Goal: Task Accomplishment & Management: Complete application form

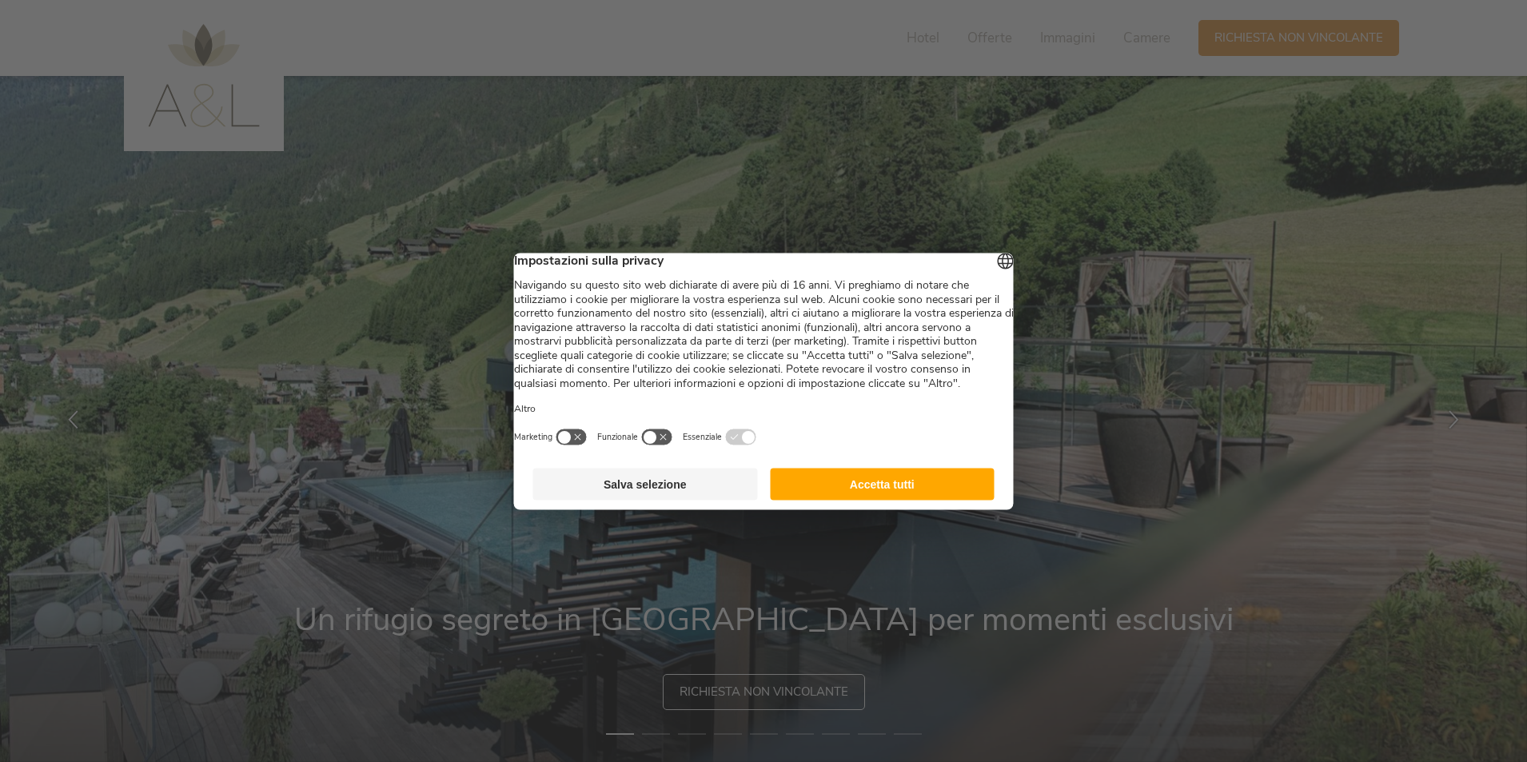
click at [874, 500] on button "Accetta tutti" at bounding box center [882, 484] width 225 height 32
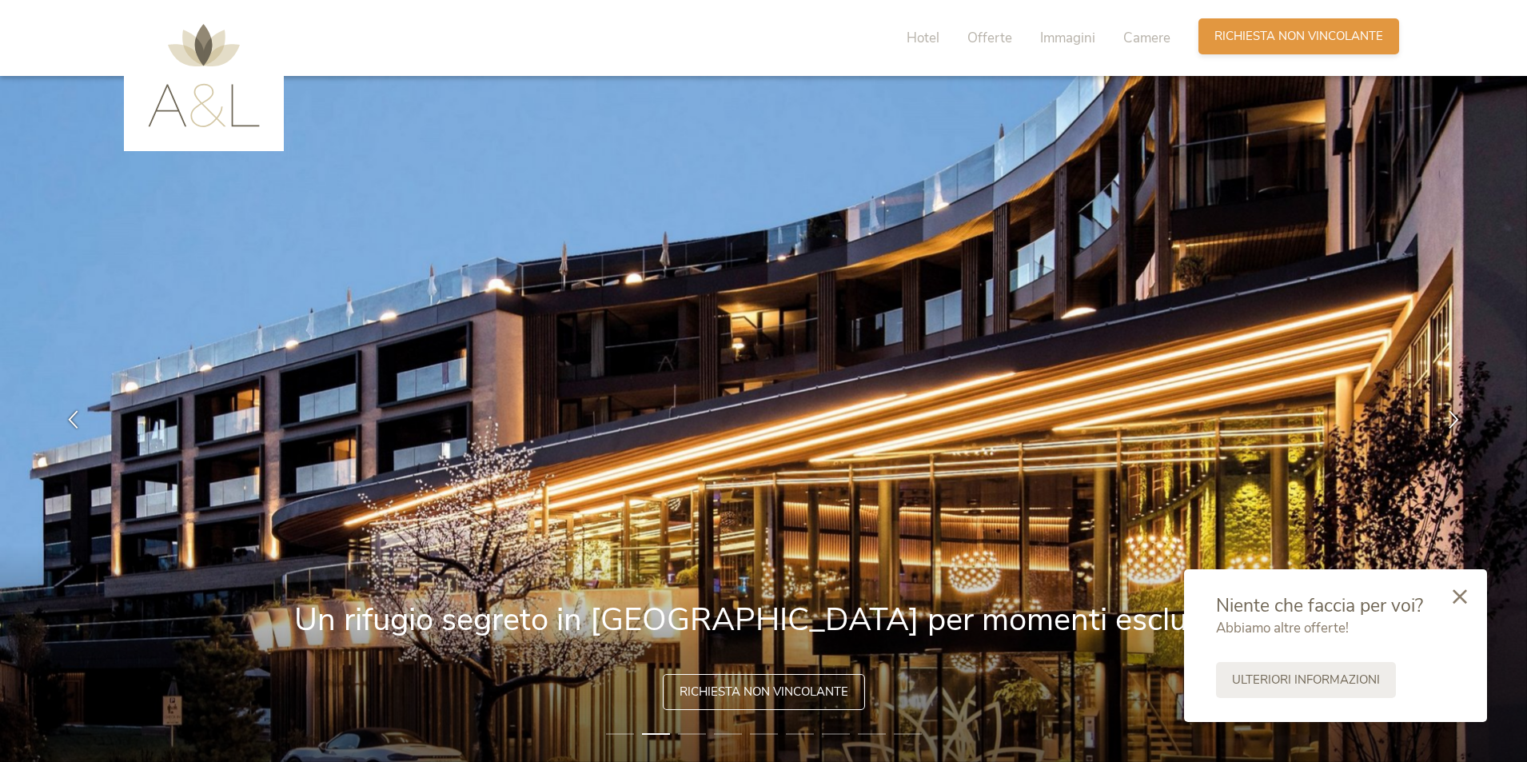
click at [1267, 30] on span "Richiesta non vincolante" at bounding box center [1298, 36] width 169 height 17
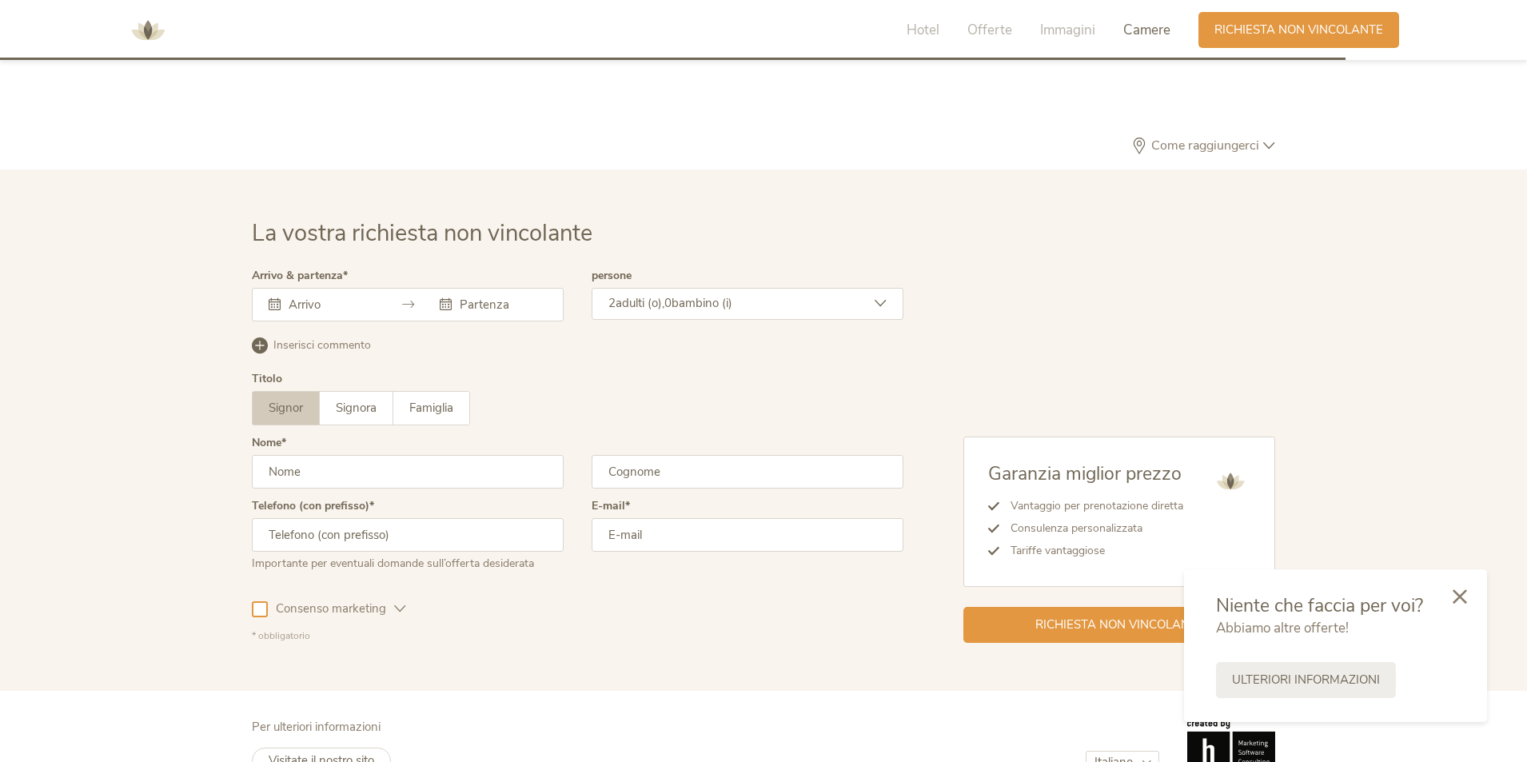
scroll to position [4816, 0]
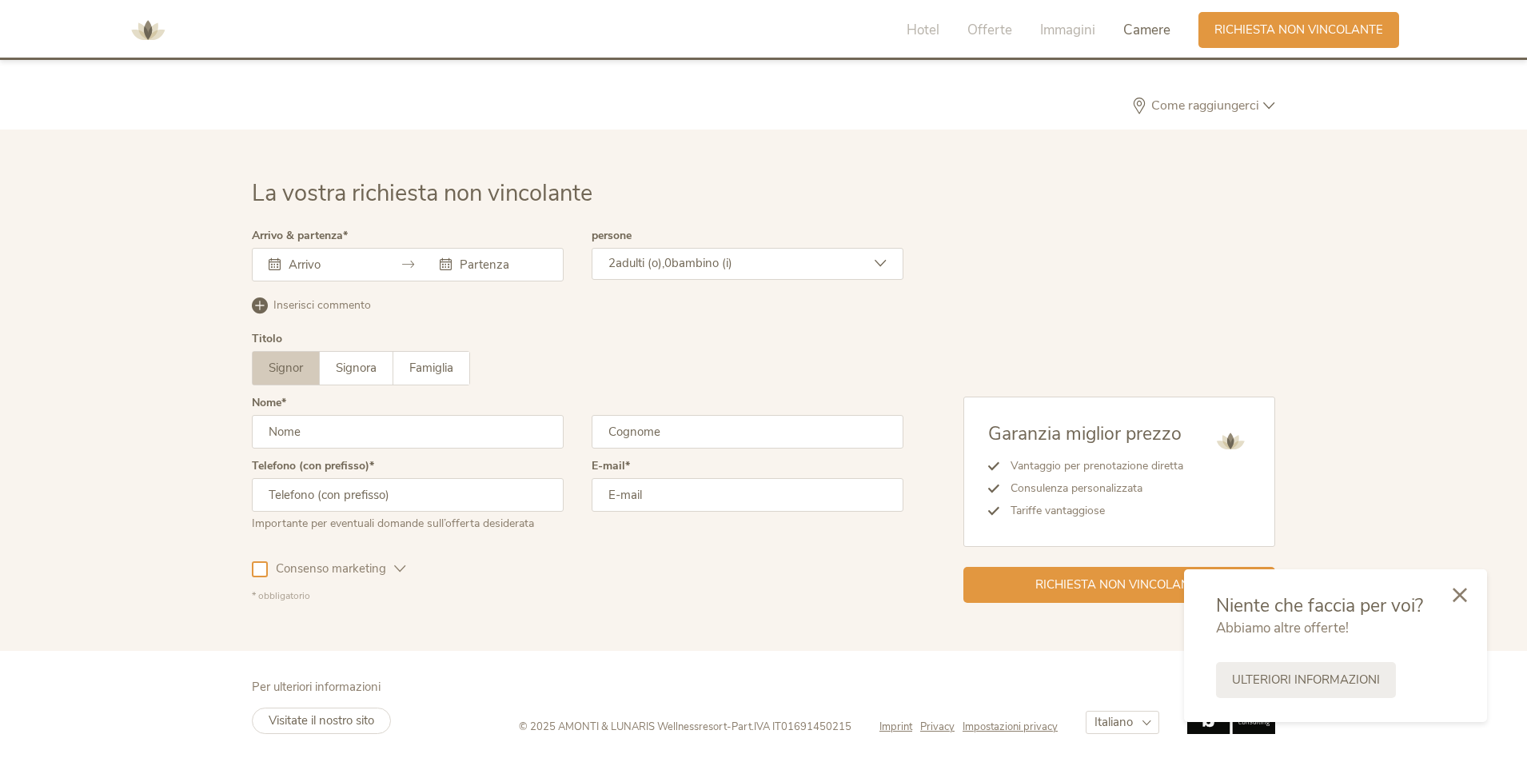
click at [1466, 597] on icon at bounding box center [1460, 595] width 14 height 14
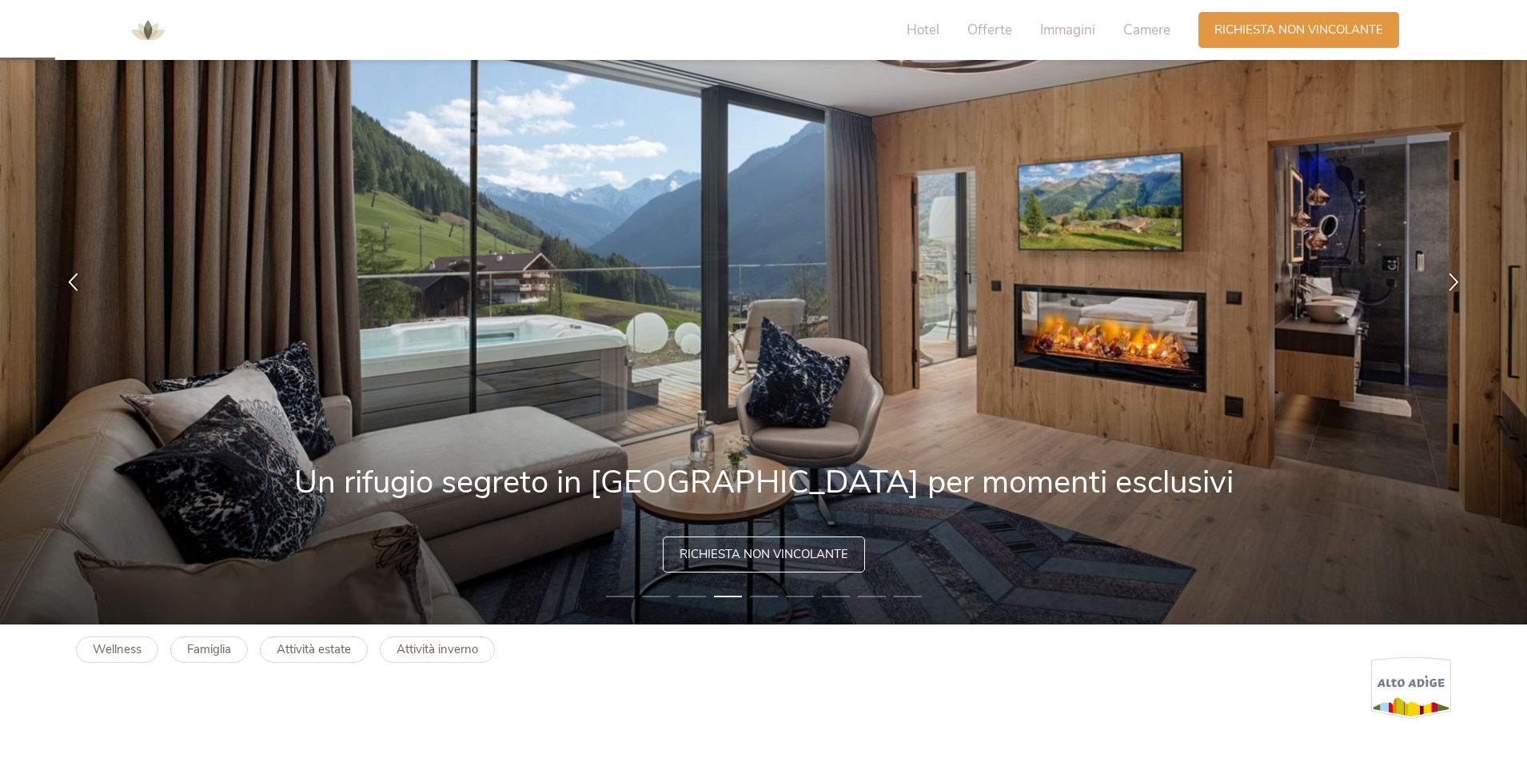
scroll to position [0, 0]
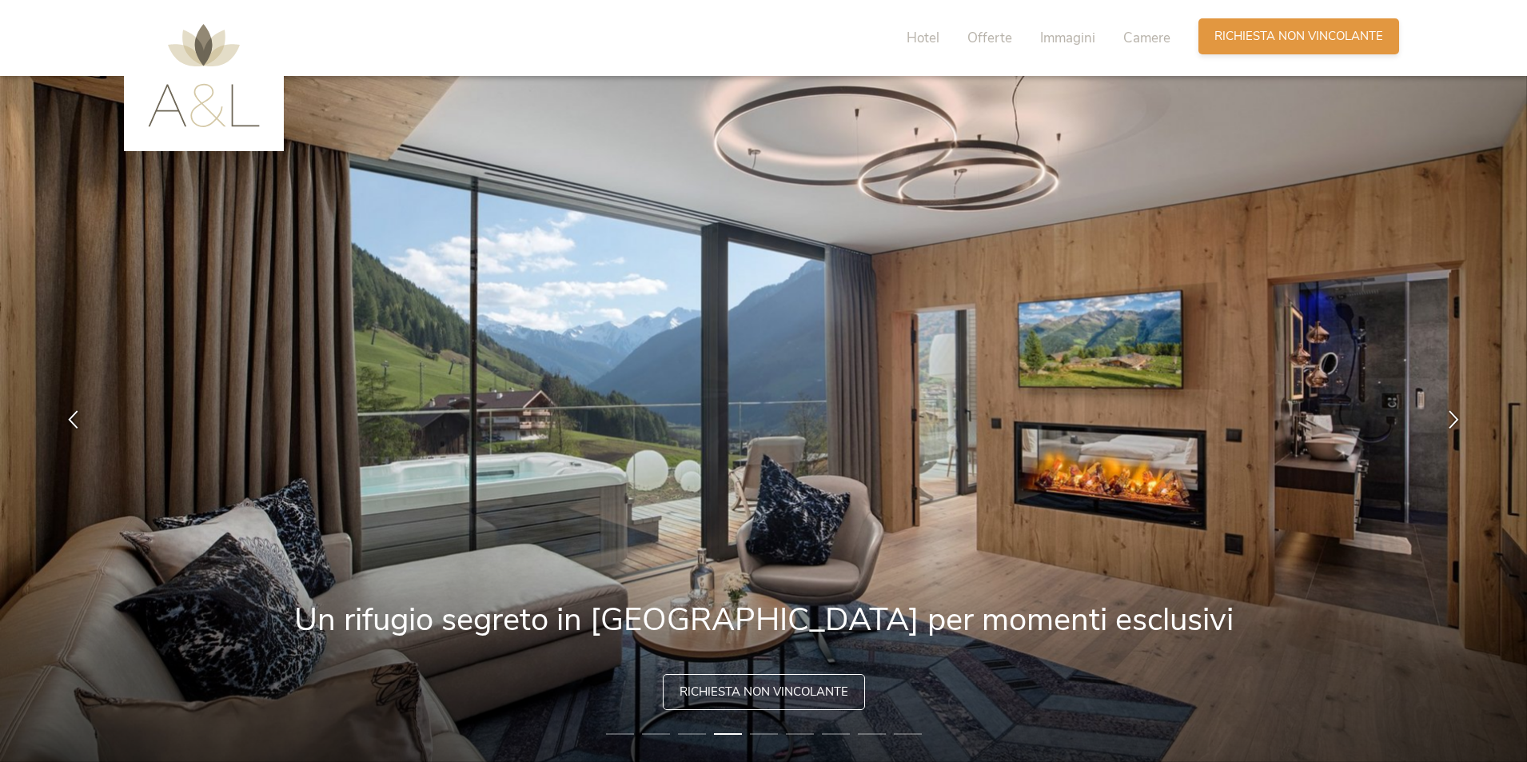
click at [1202, 36] on div "Richiesta [PERSON_NAME] non vincolante" at bounding box center [1298, 36] width 201 height 36
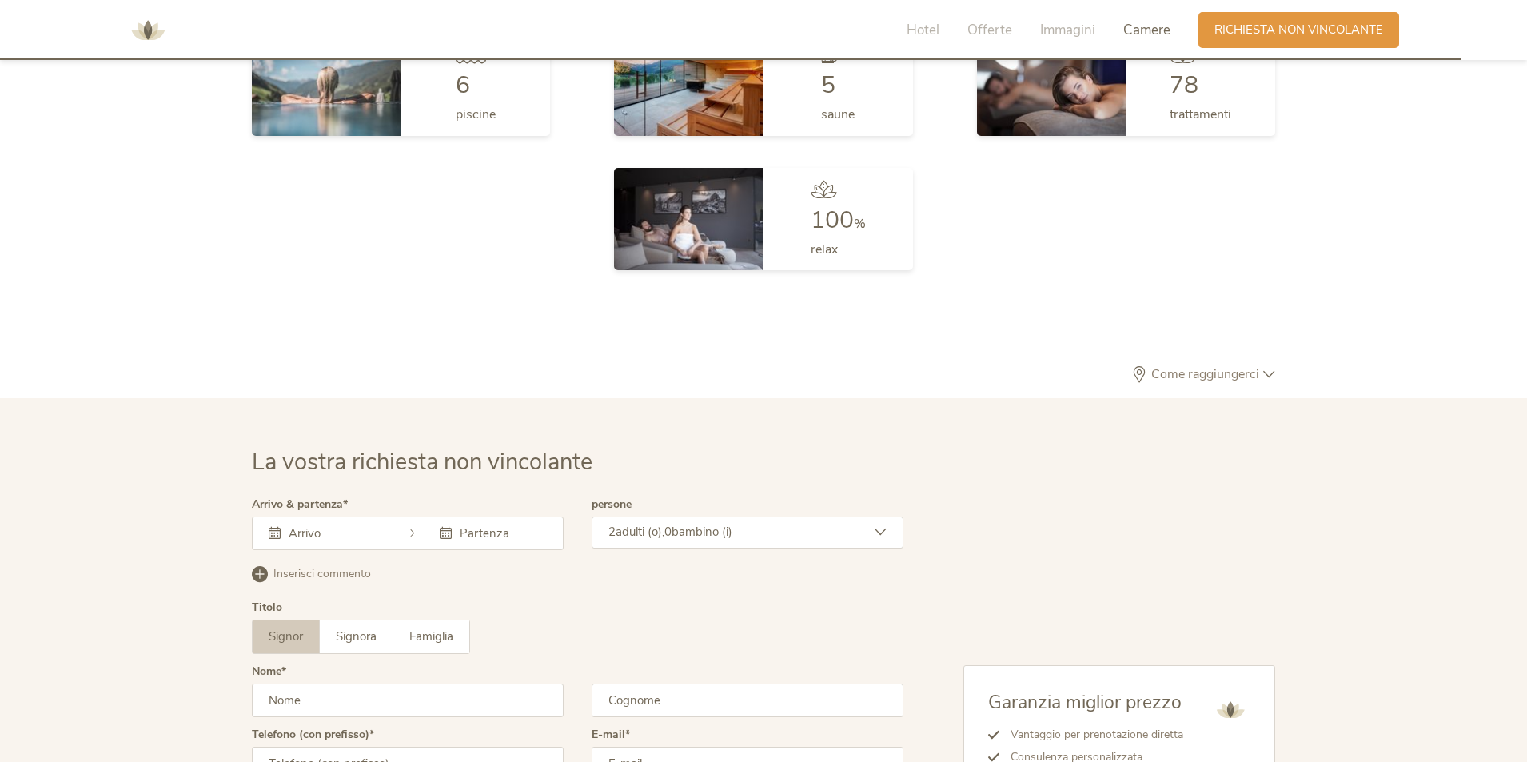
scroll to position [4816, 0]
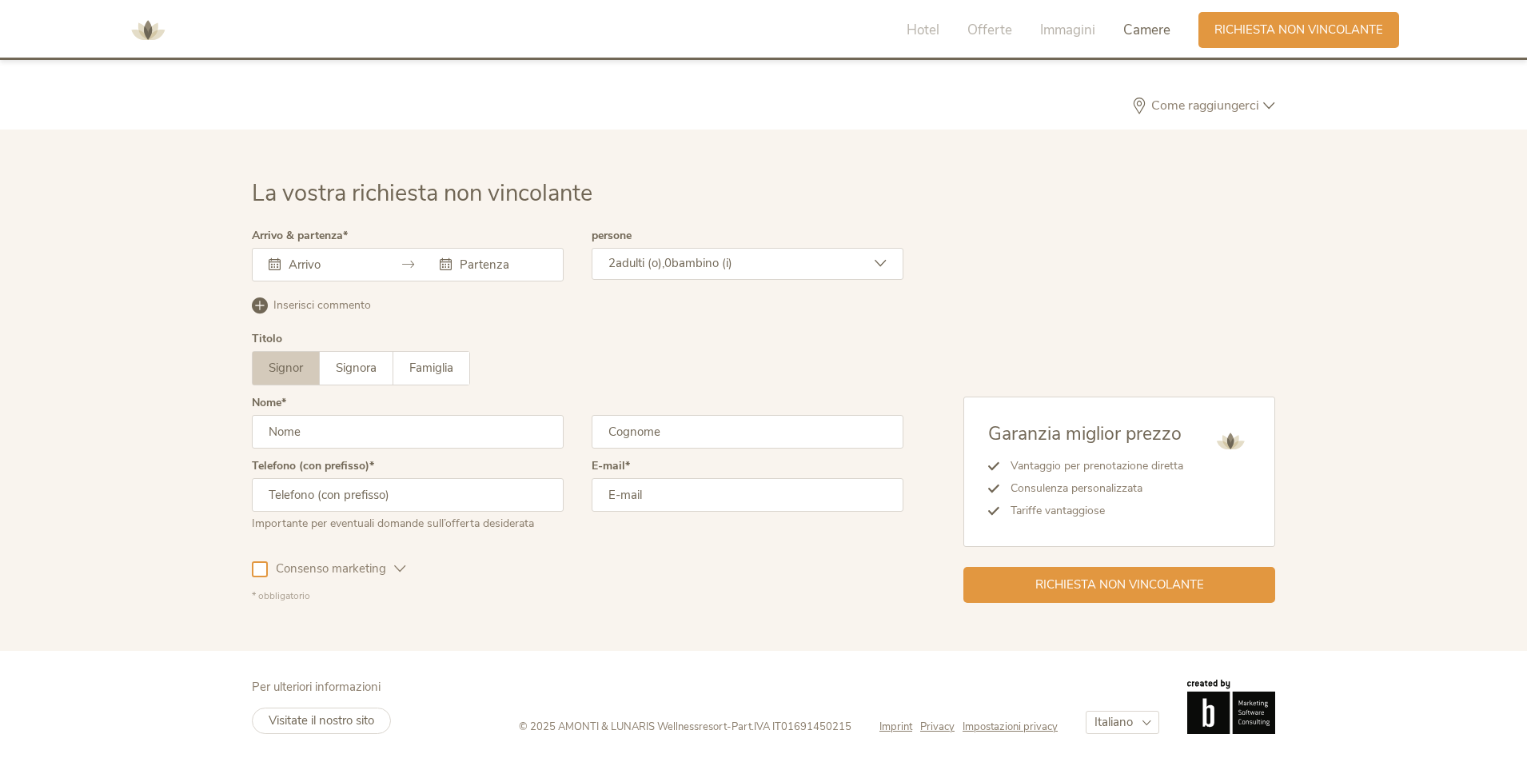
click at [140, 24] on img at bounding box center [148, 30] width 48 height 48
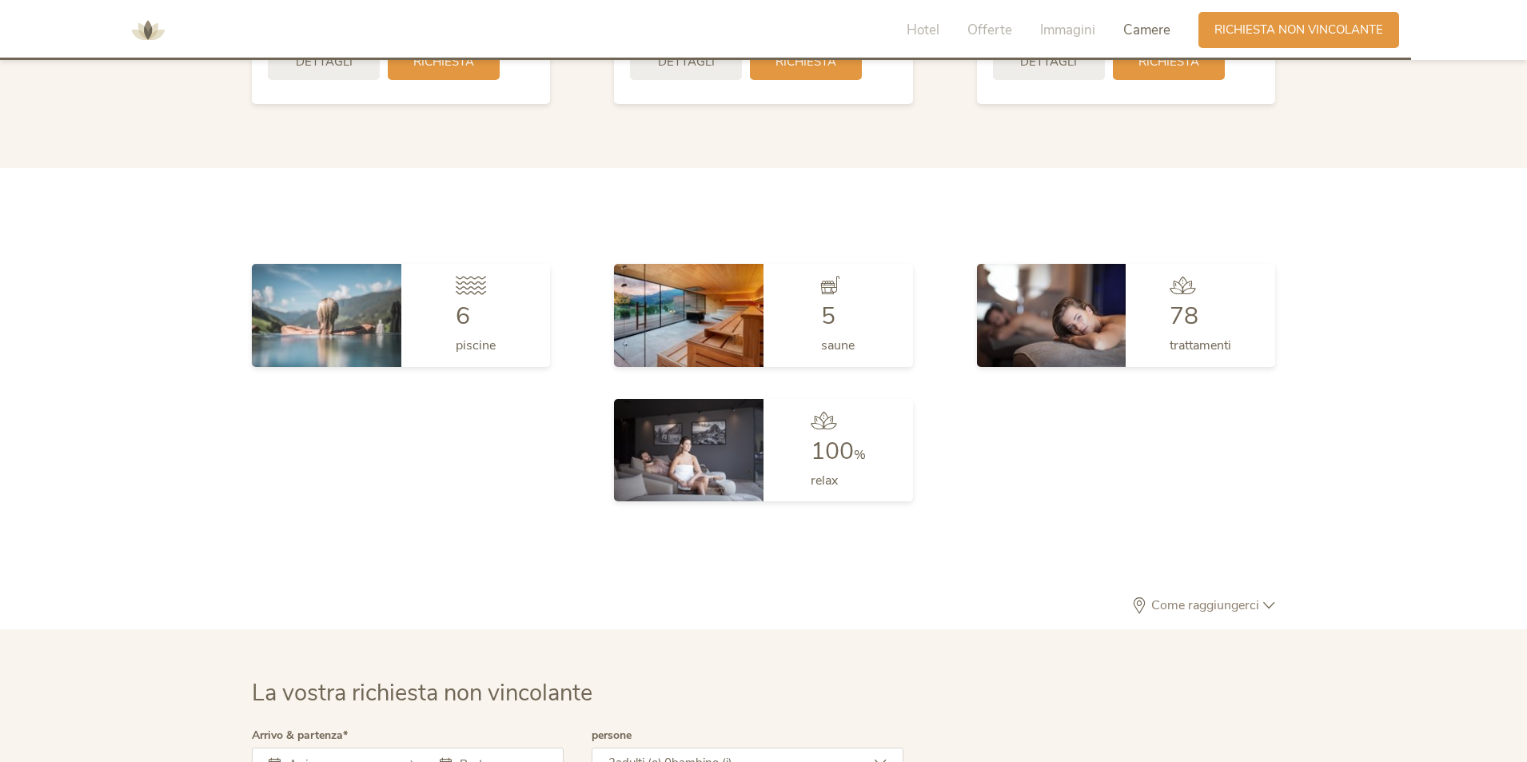
scroll to position [4816, 0]
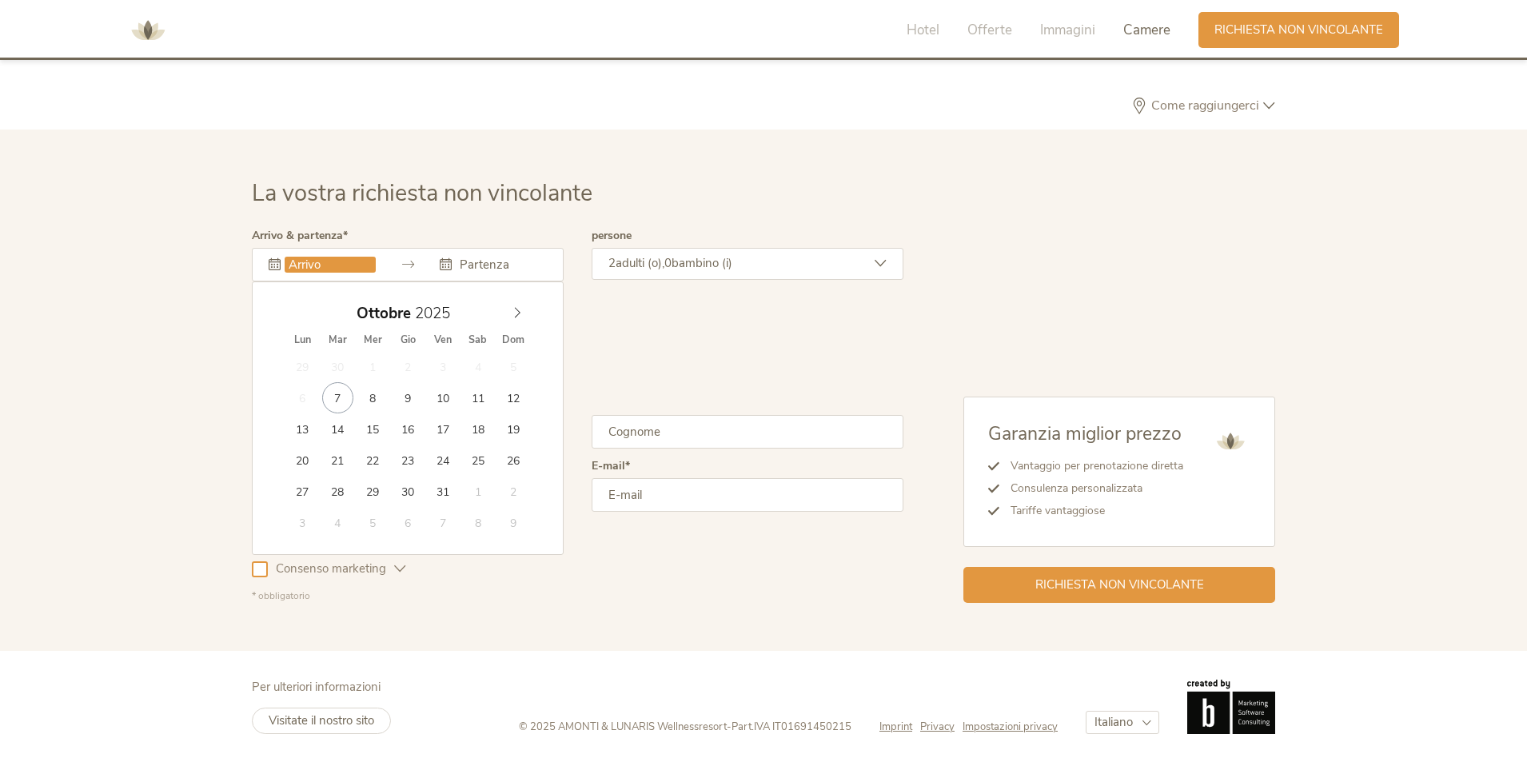
click at [317, 267] on input "text" at bounding box center [330, 265] width 91 height 16
click at [524, 311] on span at bounding box center [517, 309] width 27 height 22
type input "2026"
click at [524, 311] on span at bounding box center [517, 309] width 27 height 22
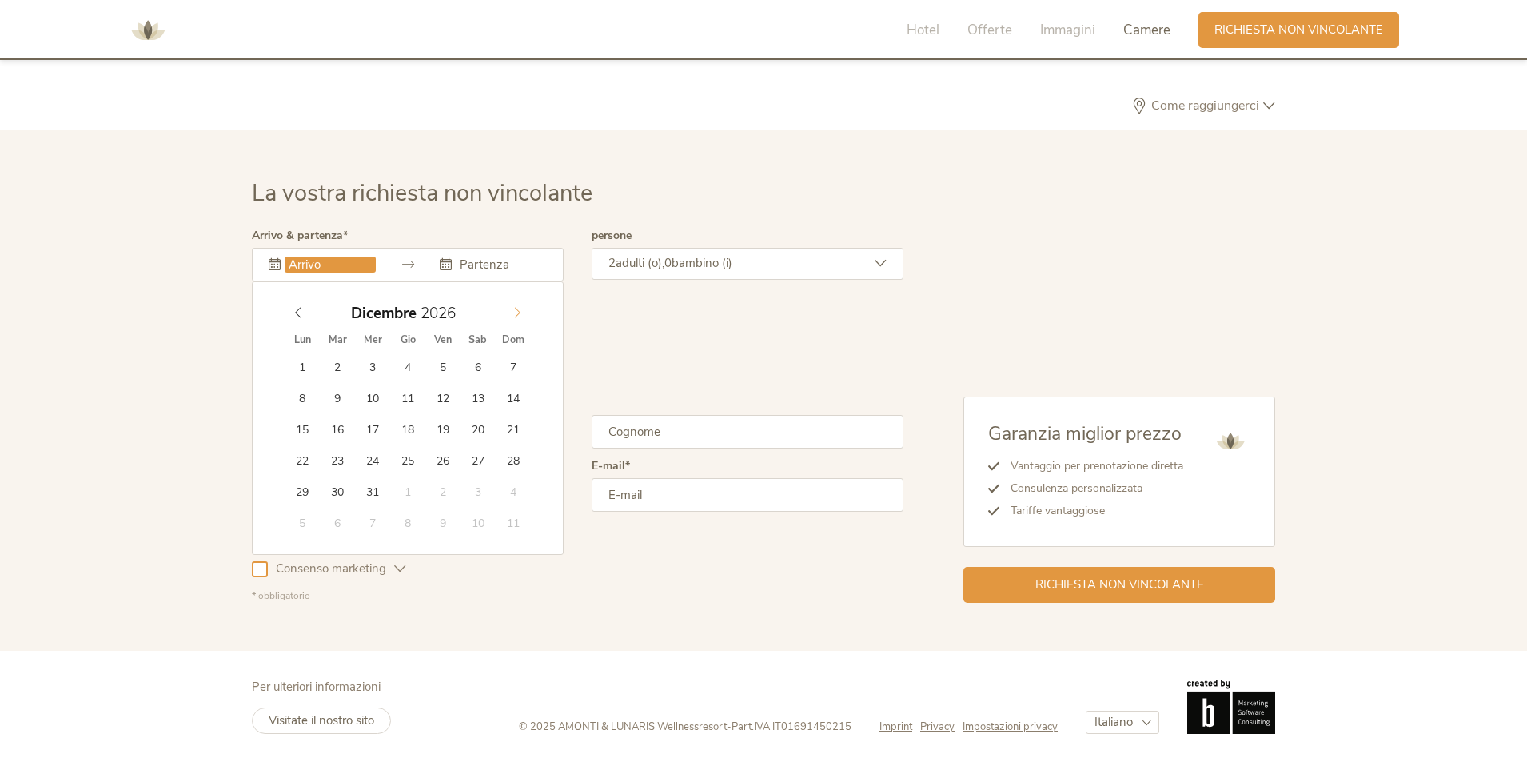
click at [524, 311] on span at bounding box center [517, 309] width 27 height 22
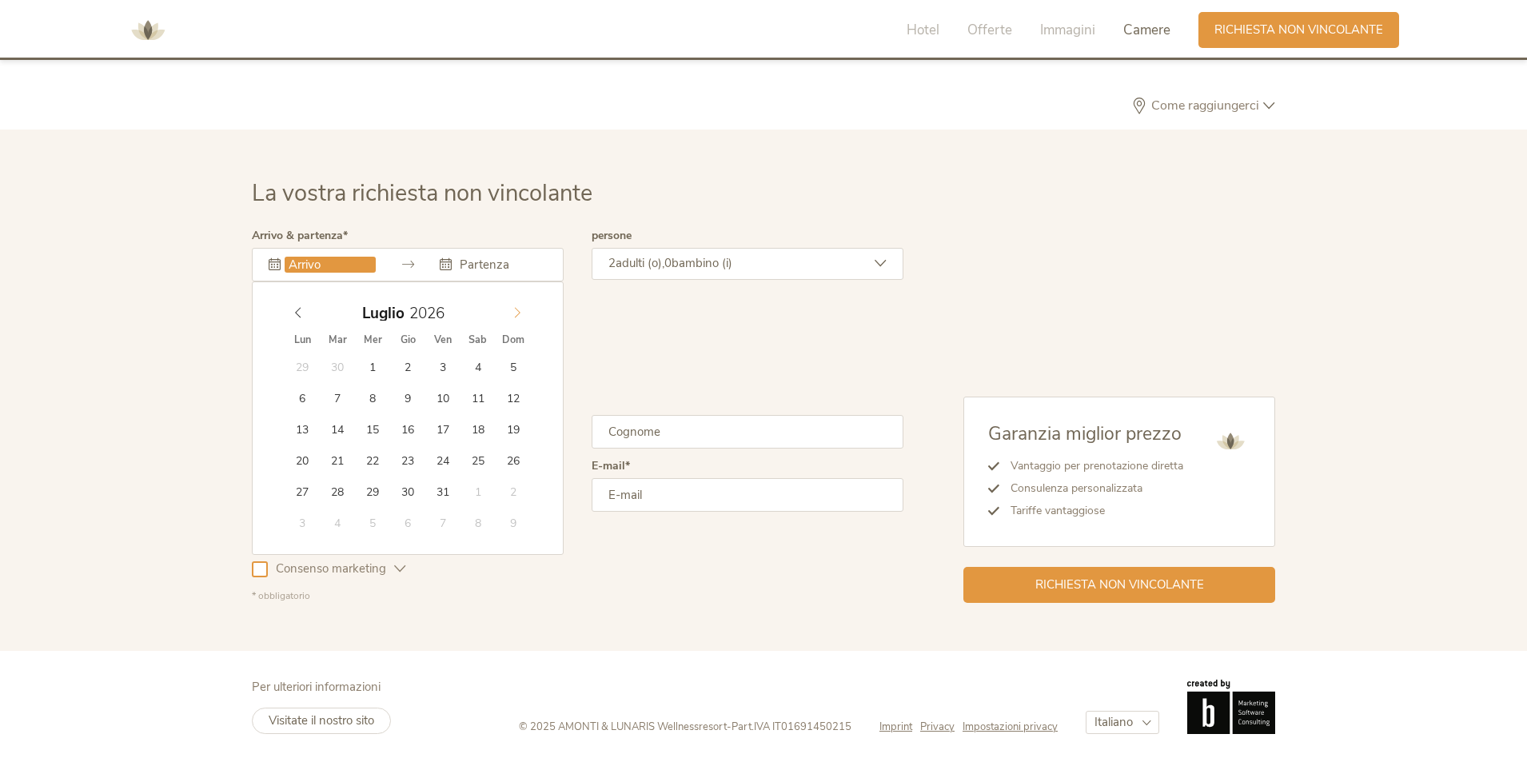
click at [524, 311] on span at bounding box center [517, 309] width 27 height 22
type input "06.09.2026"
type input "2026"
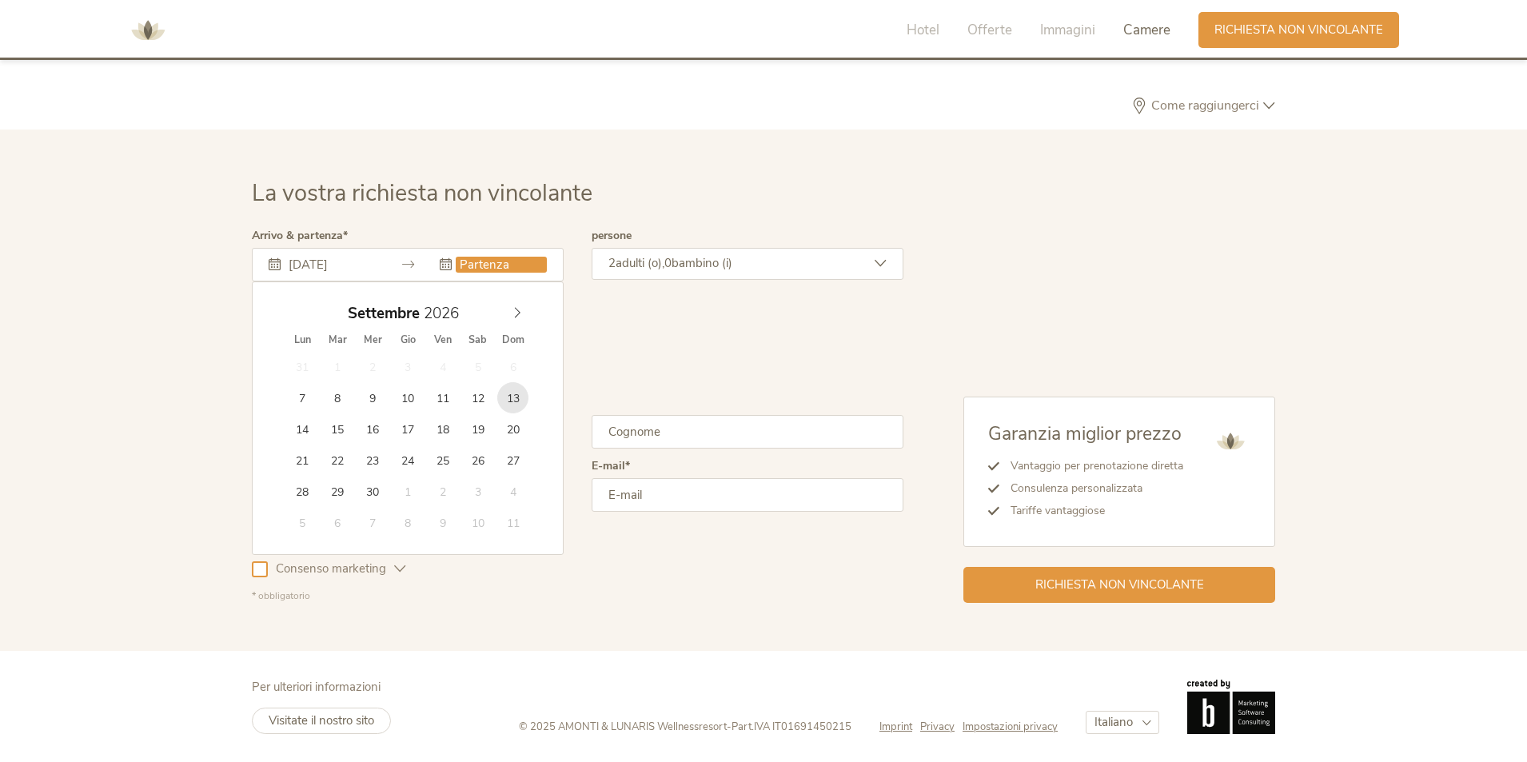
type input "13.09.2026"
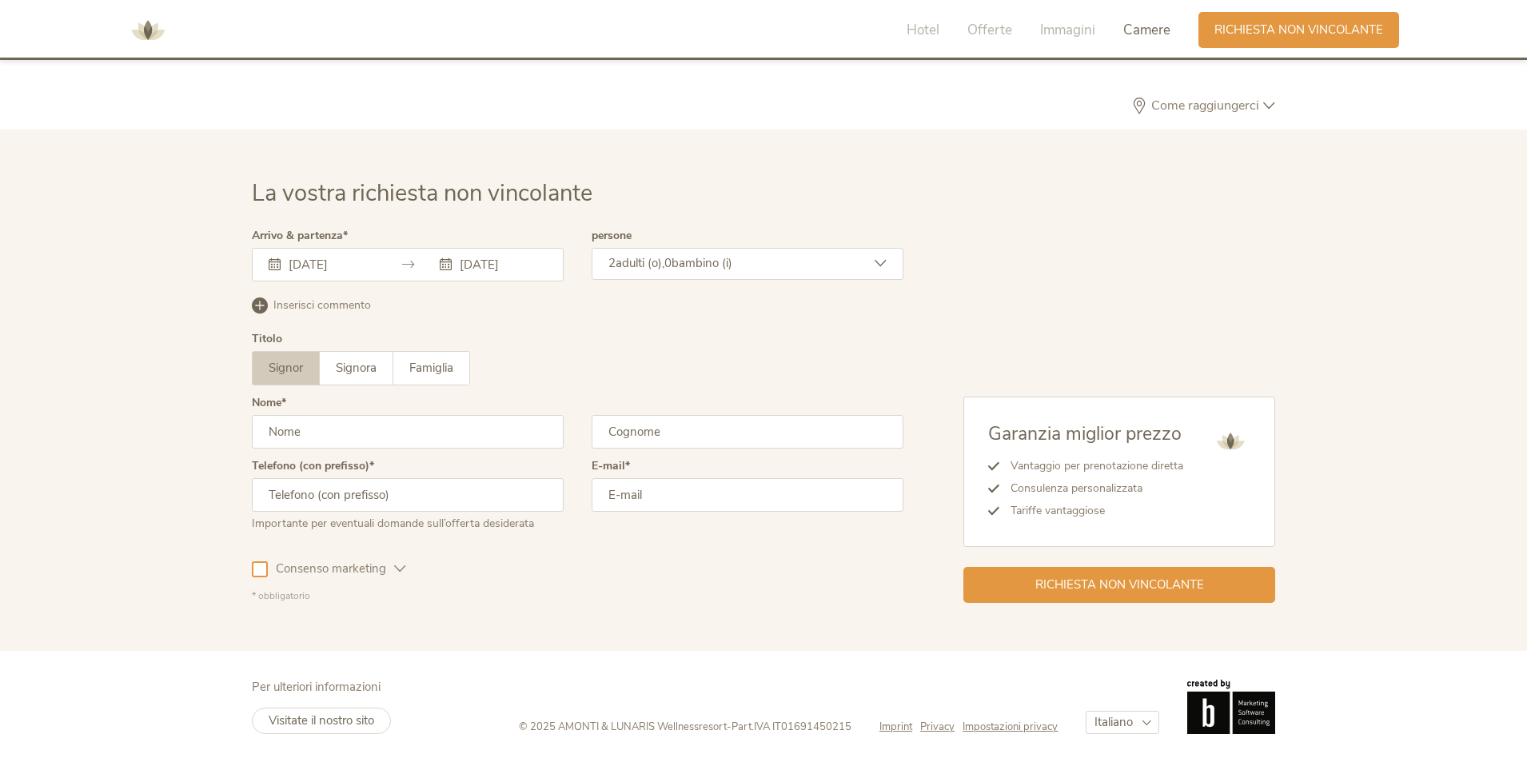
click at [723, 265] on span "bambino (i)" at bounding box center [702, 263] width 61 height 16
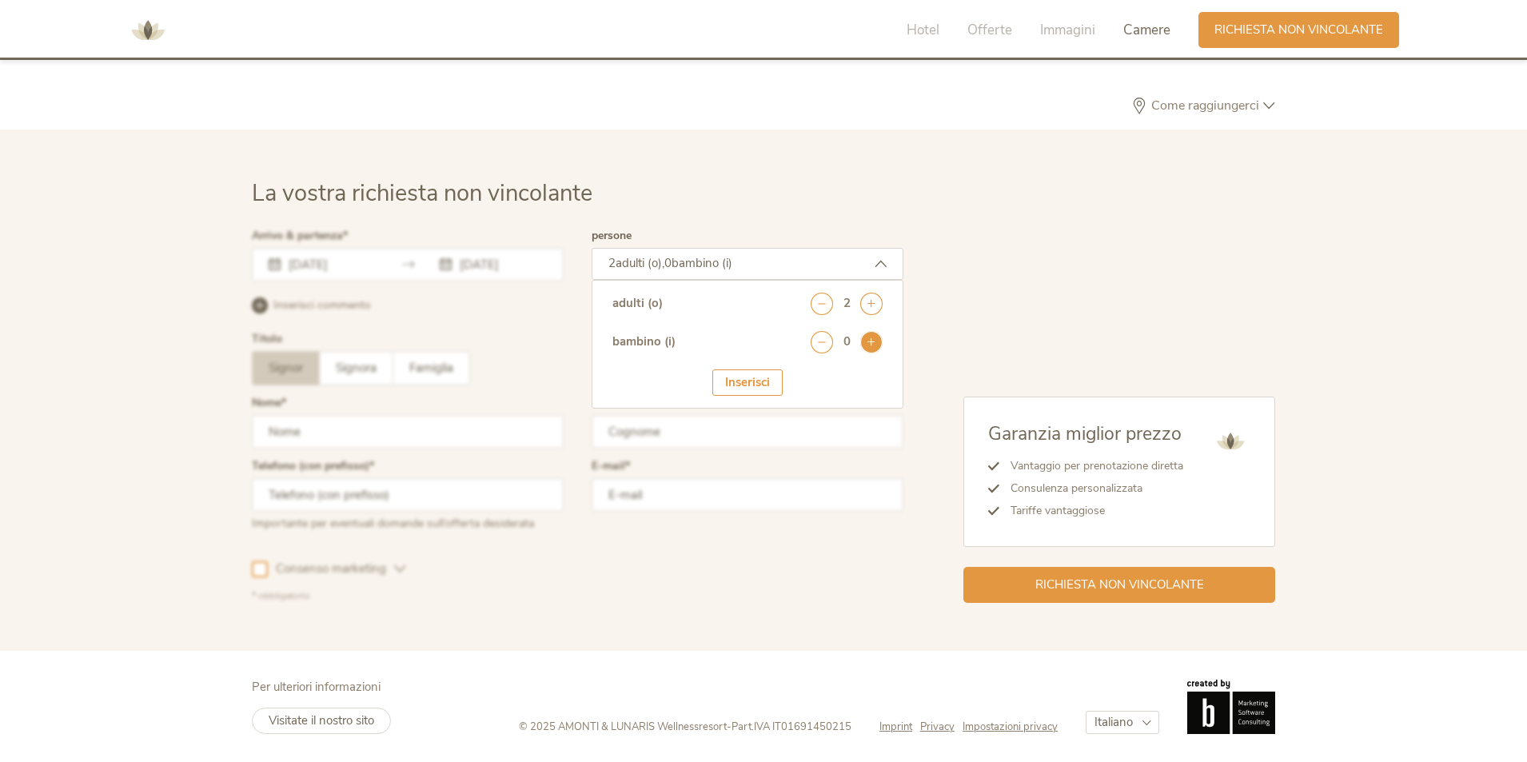
click at [863, 343] on icon at bounding box center [871, 342] width 22 height 22
click at [860, 382] on select "seleziona 0 1 2 3 4 5 6 7 8 9 10 11 12 13 14 15 16 17" at bounding box center [842, 386] width 79 height 26
select select "0"
click at [803, 373] on select "seleziona 0 1 2 3 4 5 6 7 8 9 10 11 12 13 14 15 16 17" at bounding box center [842, 386] width 79 height 26
click at [750, 429] on div "Inserisci" at bounding box center [747, 432] width 70 height 26
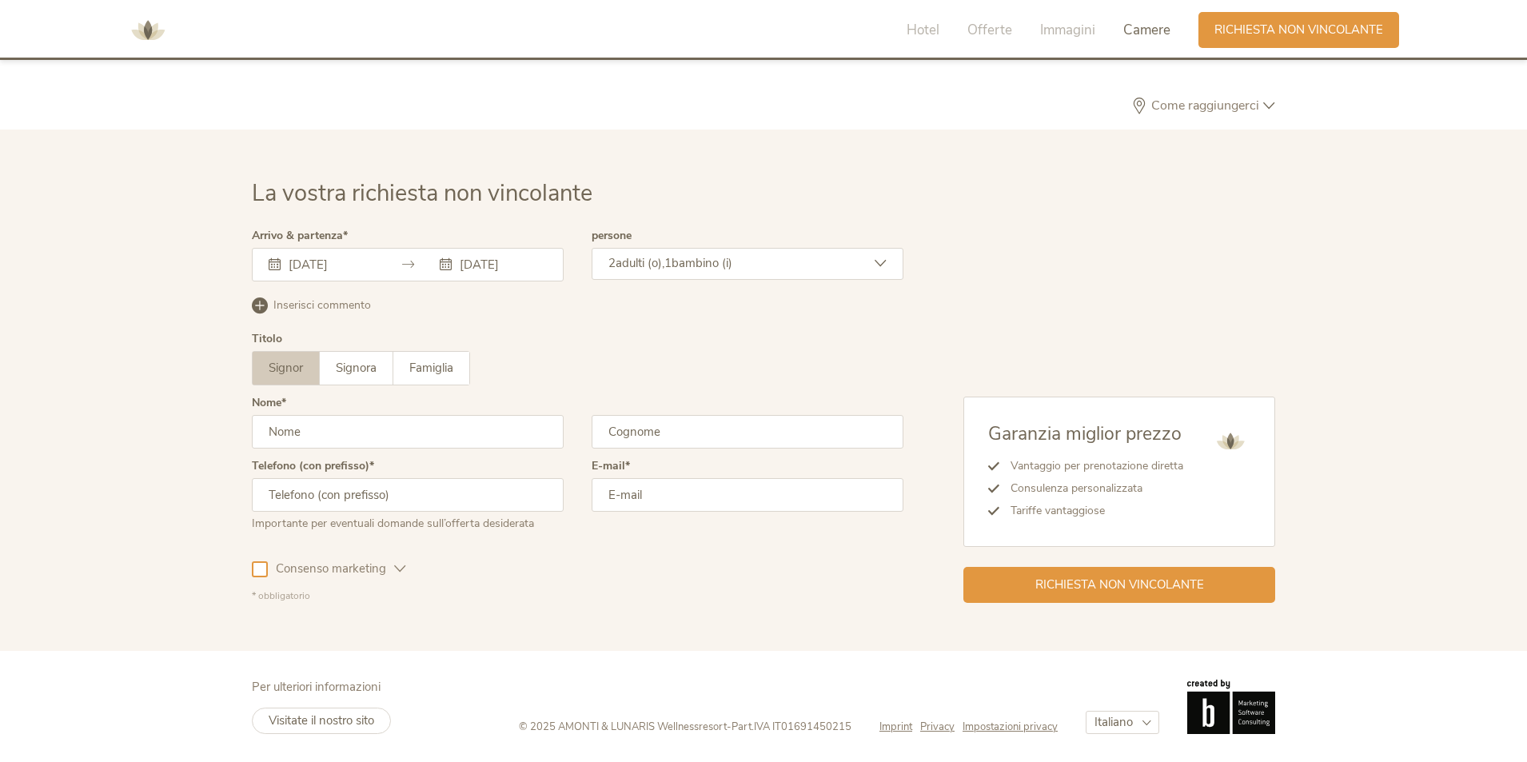
click at [304, 432] on input "text" at bounding box center [408, 432] width 312 height 34
click at [435, 368] on span "Famiglia" at bounding box center [431, 368] width 44 height 16
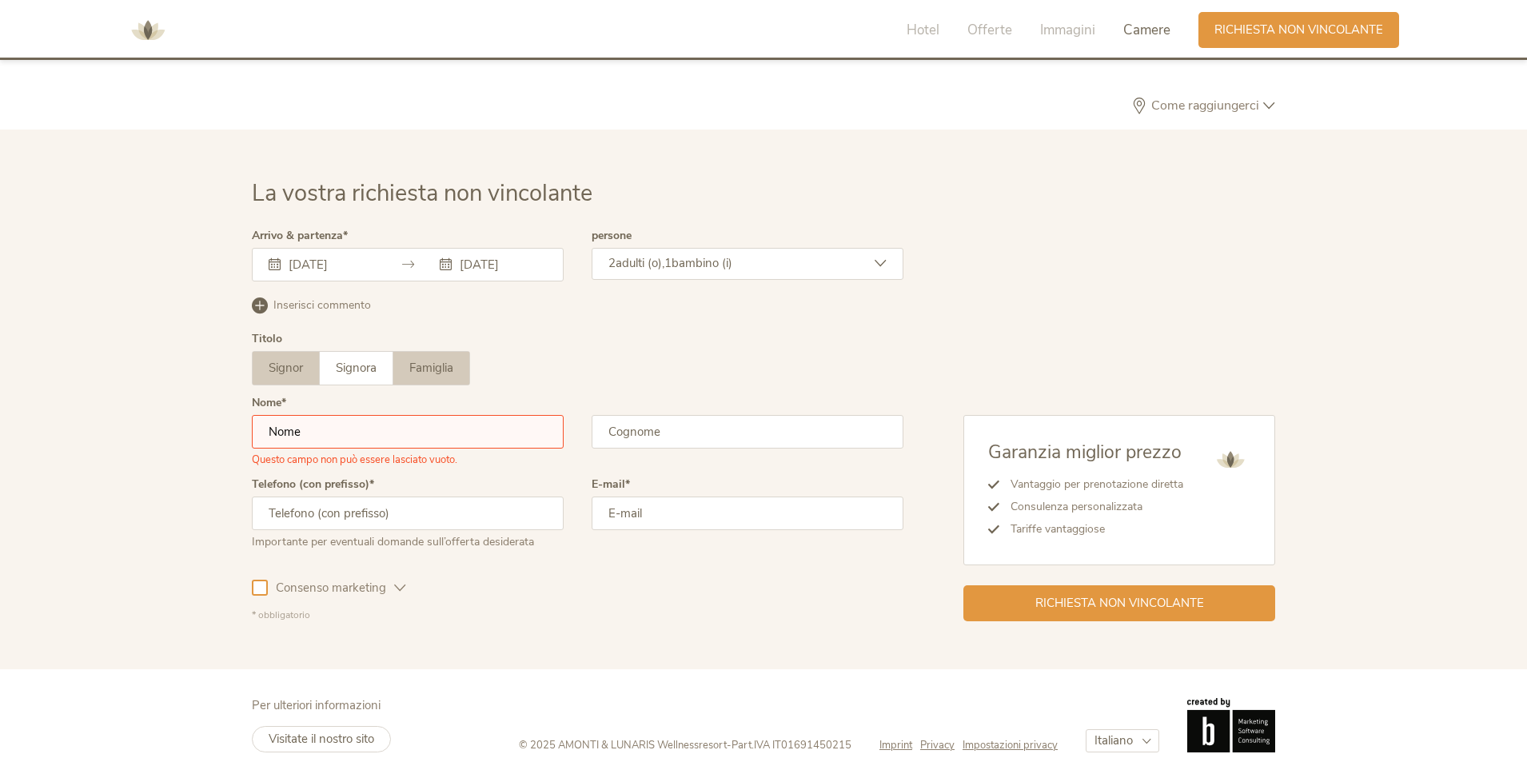
click at [276, 361] on span "Signor" at bounding box center [286, 368] width 34 height 16
click at [325, 438] on input "text" at bounding box center [408, 432] width 312 height 34
type input "francesca"
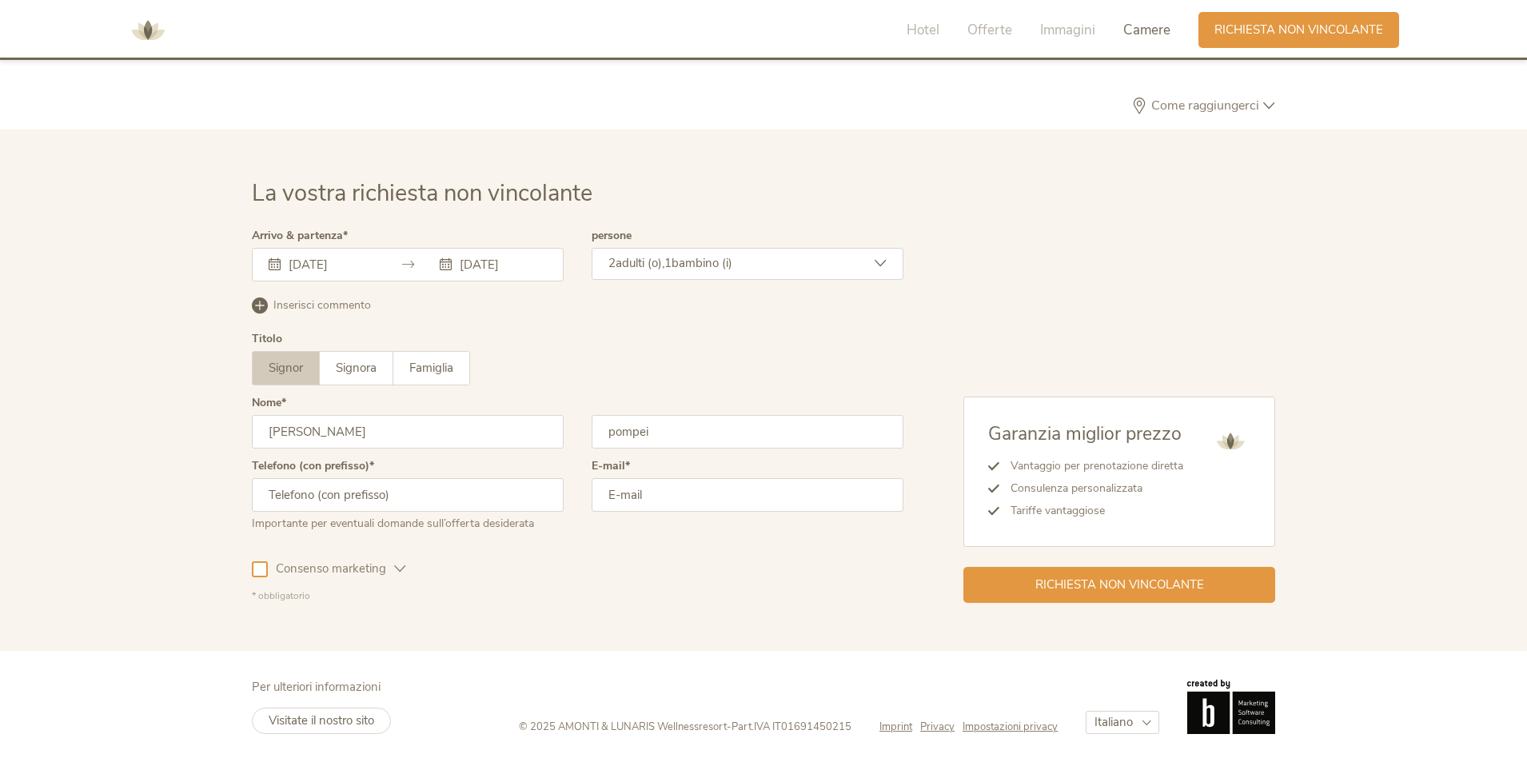
type input "pompei"
click at [371, 504] on input "text" at bounding box center [408, 495] width 312 height 34
type input "+393920957487"
click at [659, 496] on input "email" at bounding box center [748, 495] width 312 height 34
type input "francesca@asortravel.it"
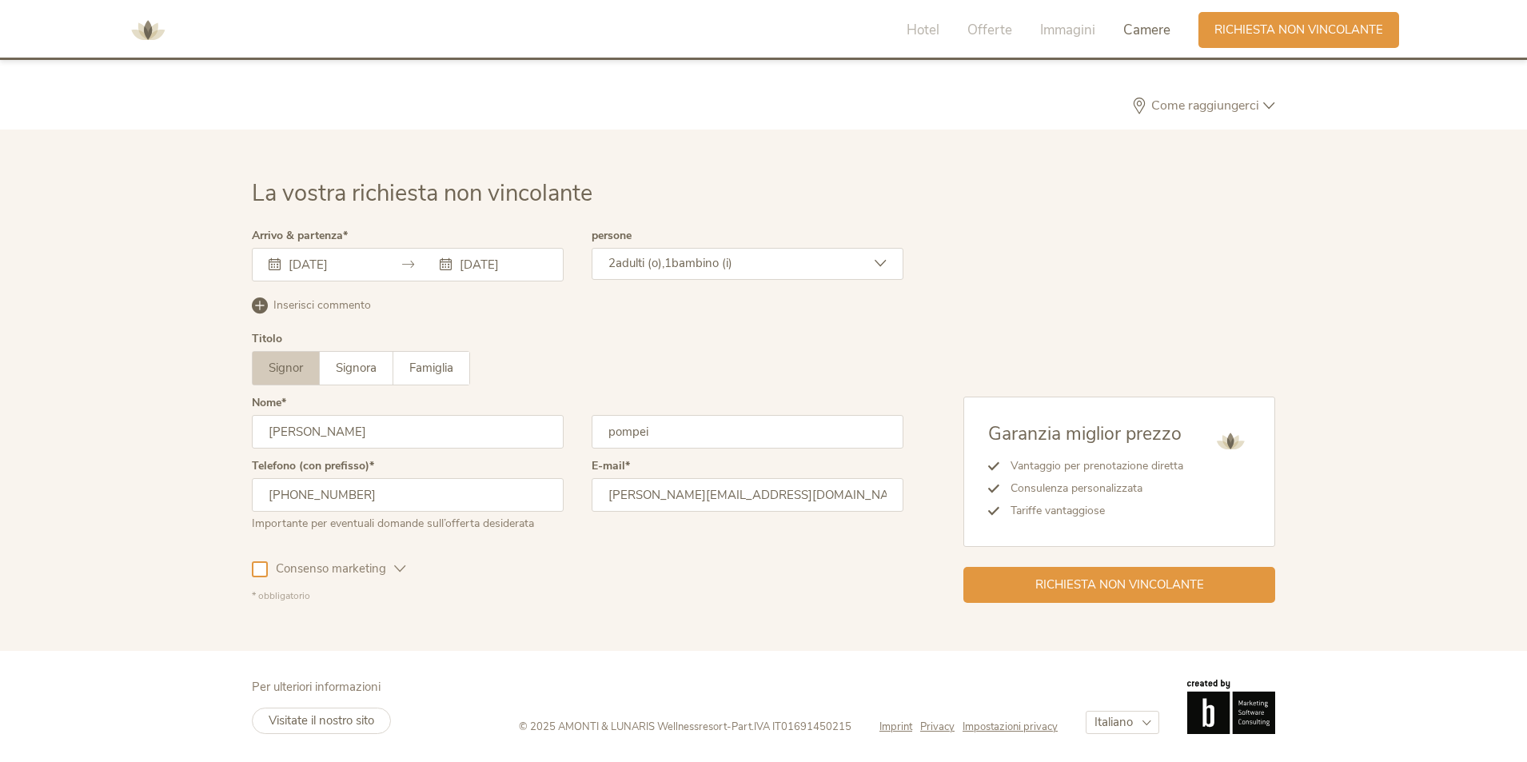
click at [258, 565] on div at bounding box center [260, 569] width 16 height 16
click at [1152, 580] on span "Richiesta non vincolante" at bounding box center [1119, 583] width 169 height 17
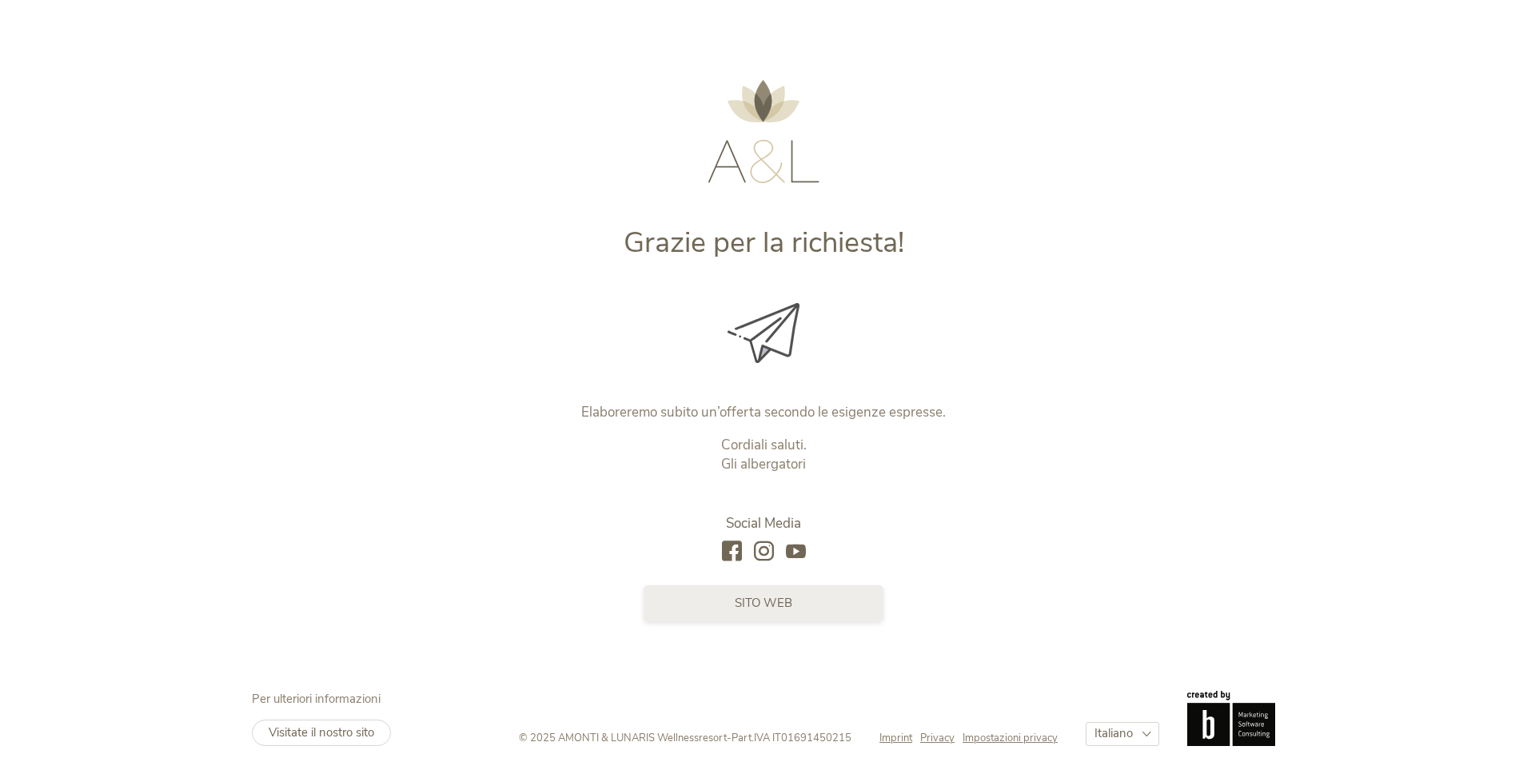
click at [692, 598] on link "sito web" at bounding box center [764, 603] width 240 height 36
